Goal: Register for event/course

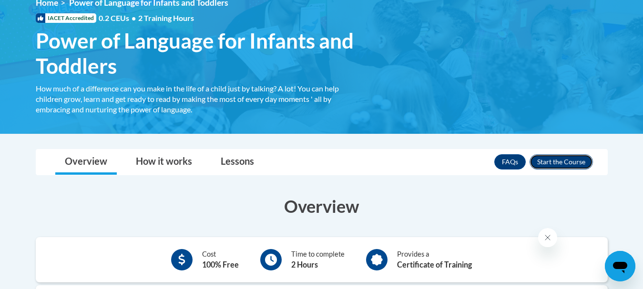
click at [567, 161] on button "Enroll" at bounding box center [560, 161] width 63 height 15
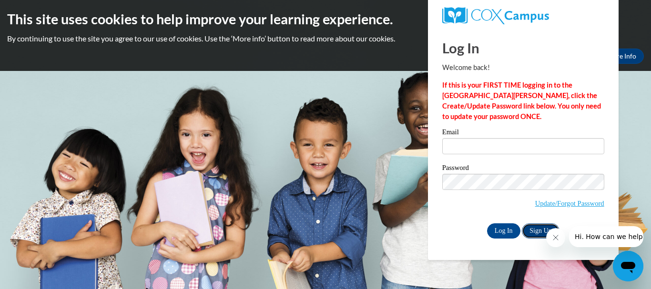
click at [535, 226] on link "Sign Up" at bounding box center [540, 230] width 37 height 15
